Goal: Information Seeking & Learning: Learn about a topic

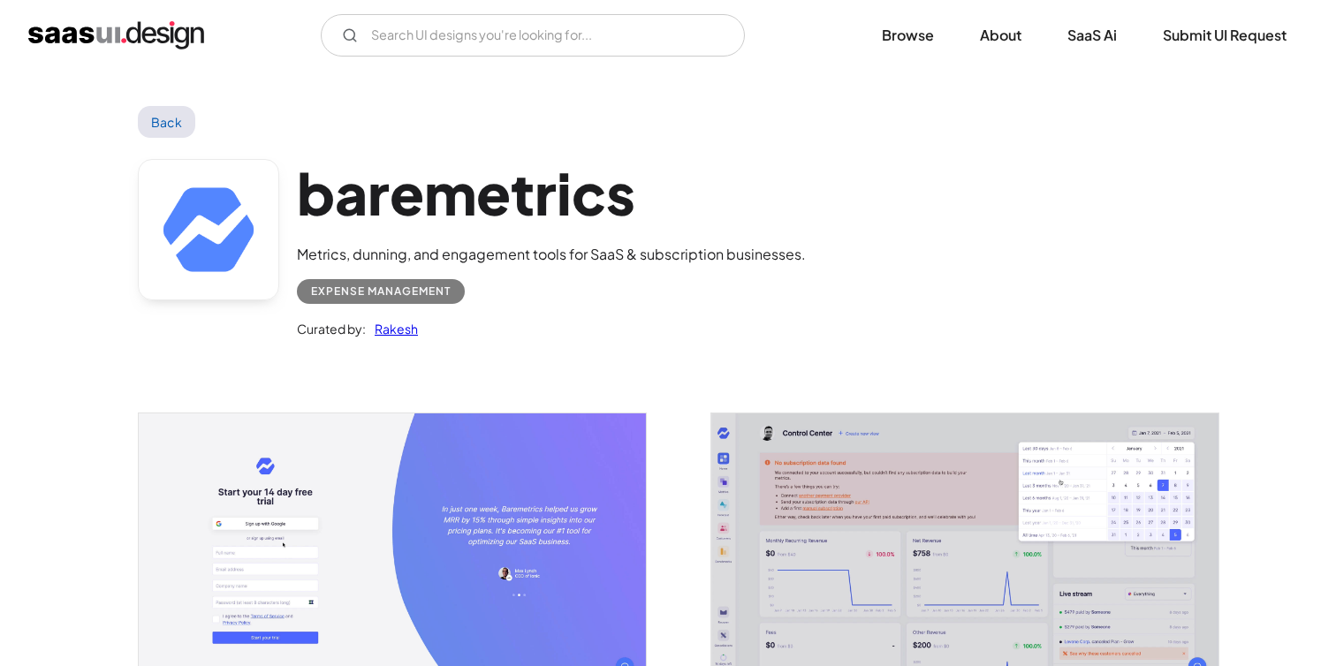
scroll to position [10, 0]
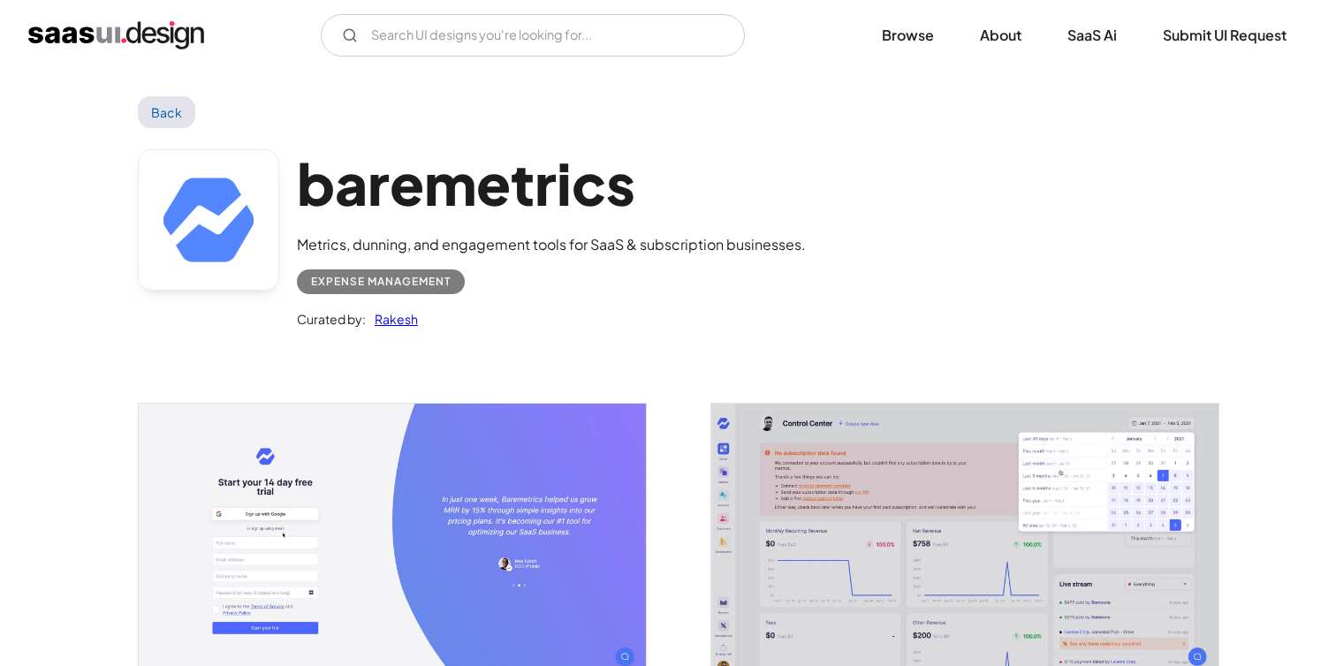
click at [149, 19] on div "V7 Labs Gen AI Application Design Best-in-class data labeling tool. GenAI Close…" at bounding box center [667, 35] width 1279 height 42
click at [149, 39] on img "home" at bounding box center [116, 35] width 176 height 28
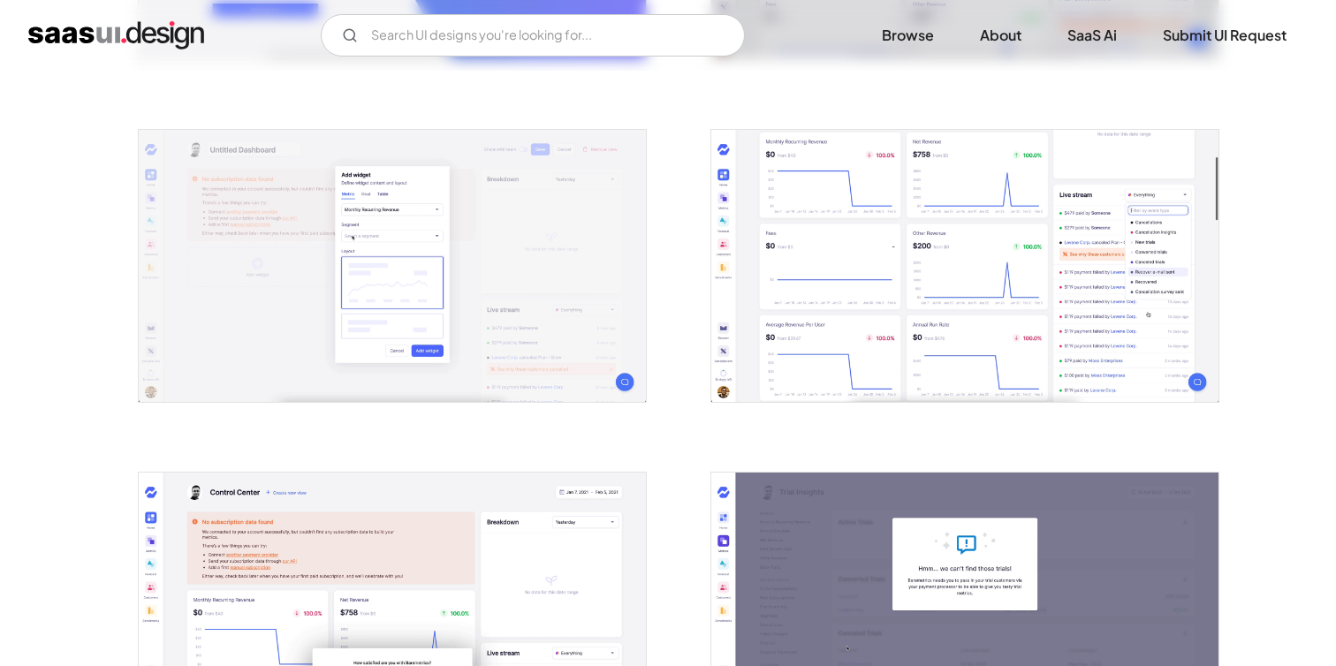
scroll to position [630, 0]
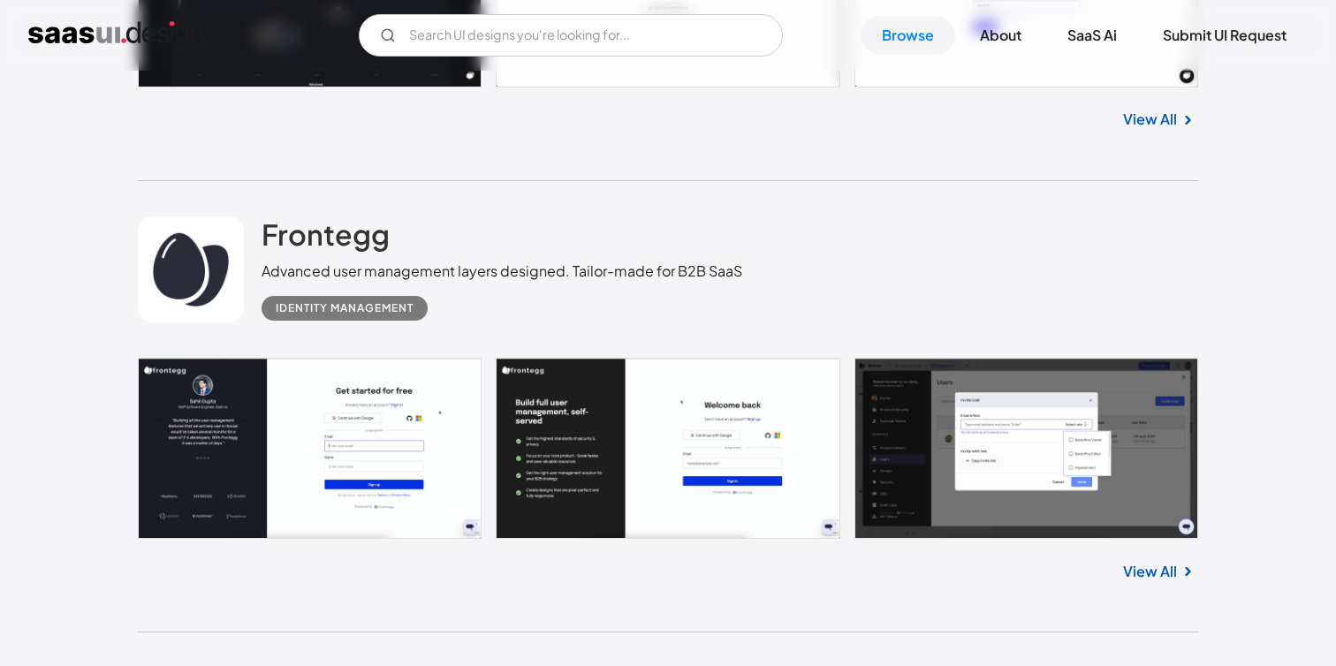
scroll to position [5491, 0]
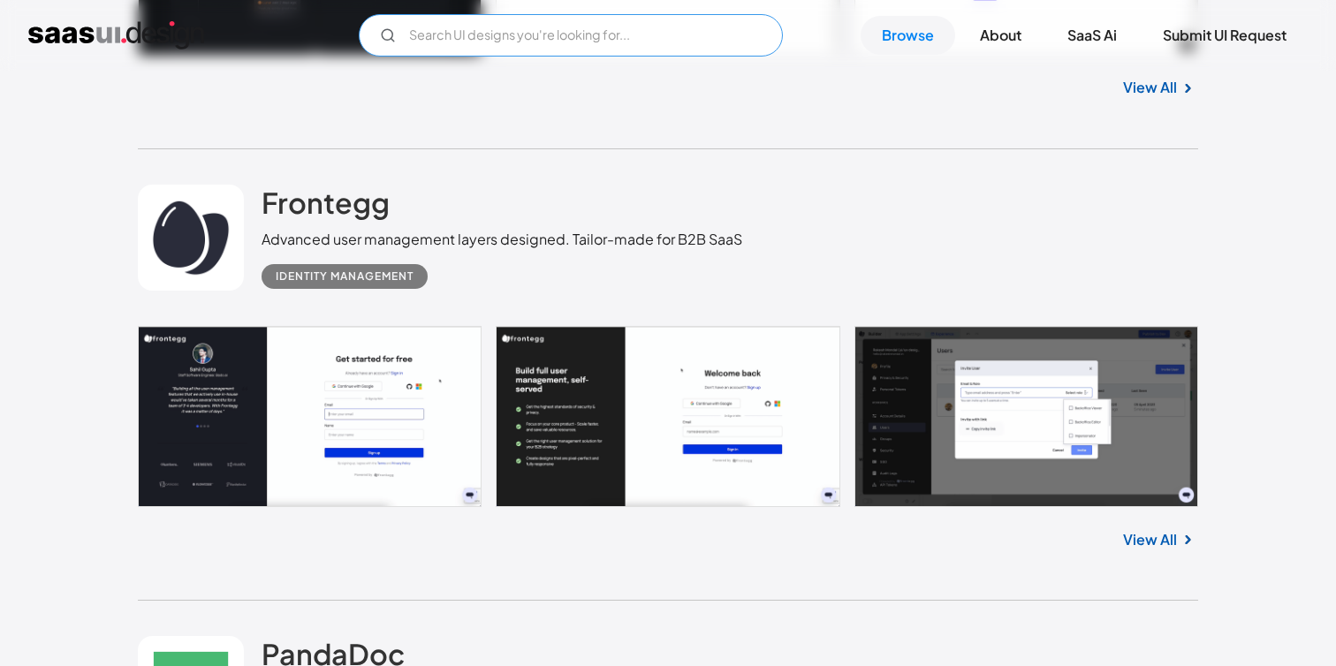
click at [545, 40] on input "Email Form" at bounding box center [571, 35] width 424 height 42
type input "side navbar"
